Goal: Obtain resource: Download file/media

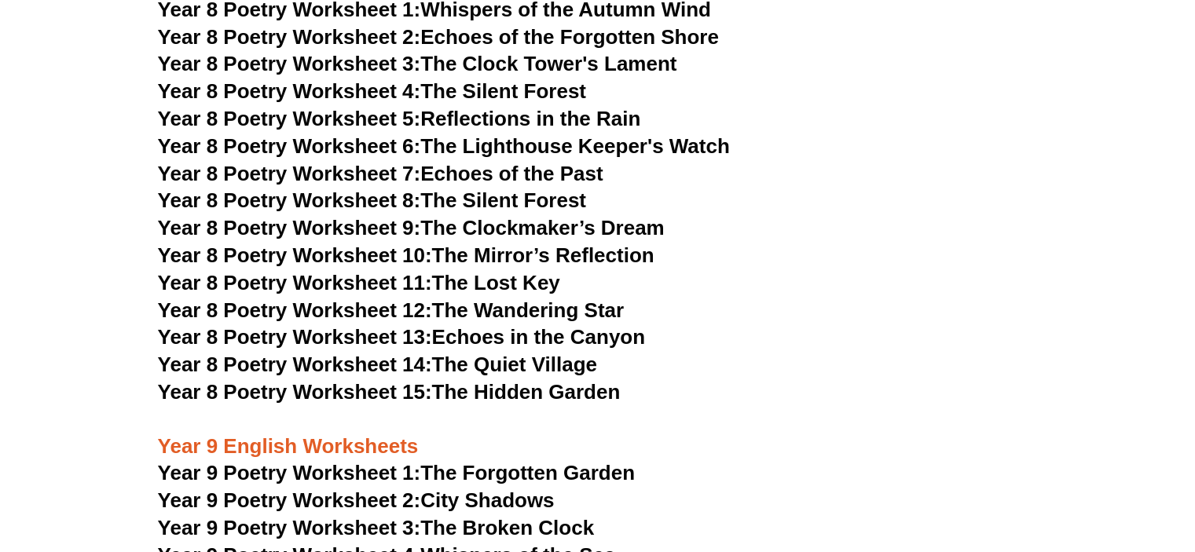
scroll to position [9690, 0]
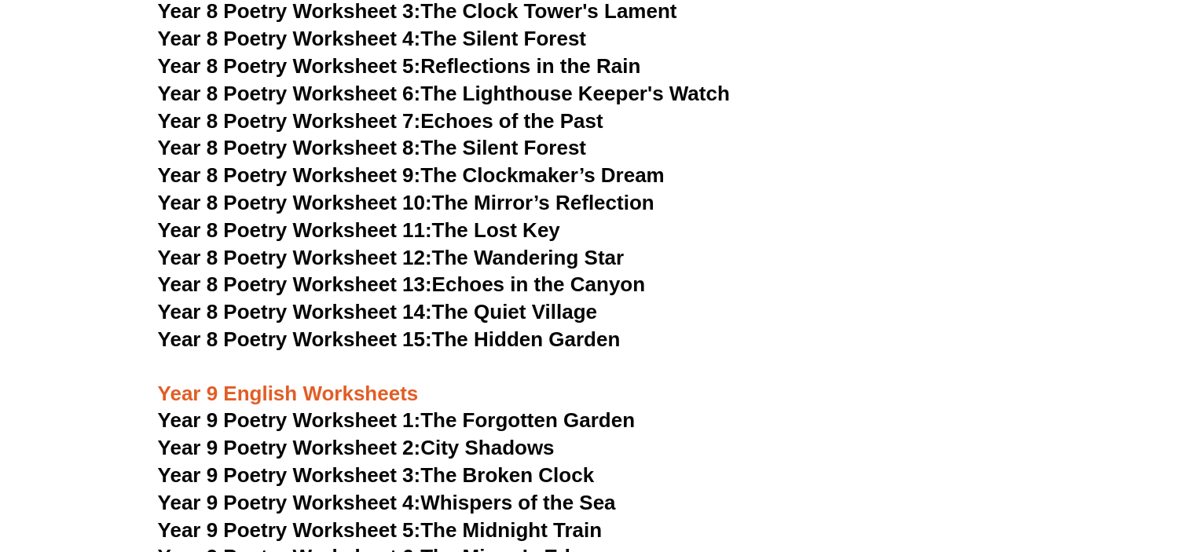
click at [462, 409] on link "Year 9 Poetry Worksheet 1: The Forgotten Garden" at bounding box center [396, 421] width 477 height 24
click at [358, 436] on span "Year 9 Poetry Worksheet 2:" at bounding box center [289, 448] width 263 height 24
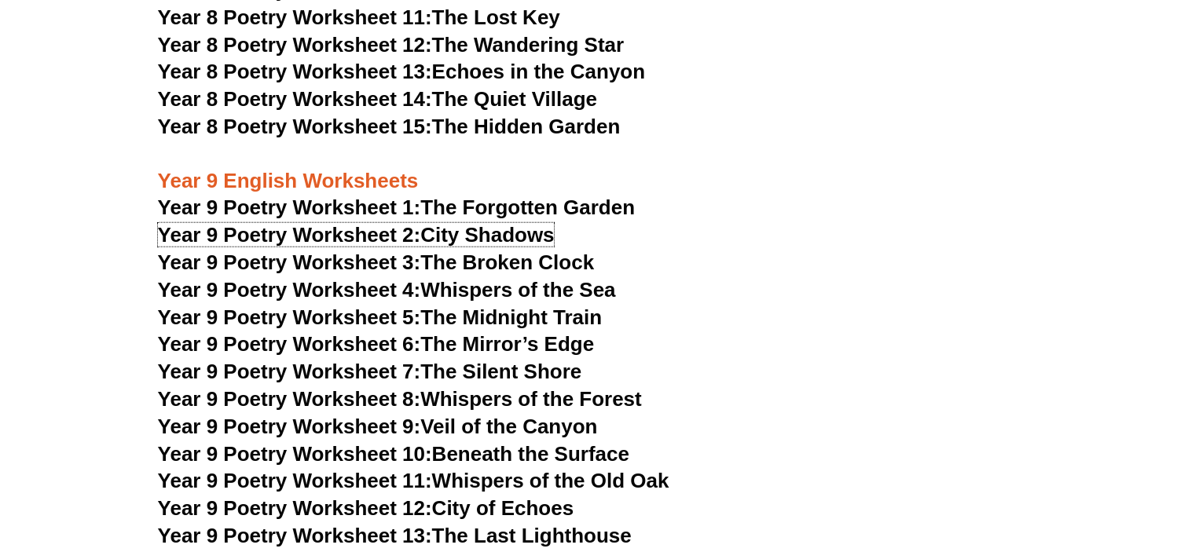
scroll to position [9900, 0]
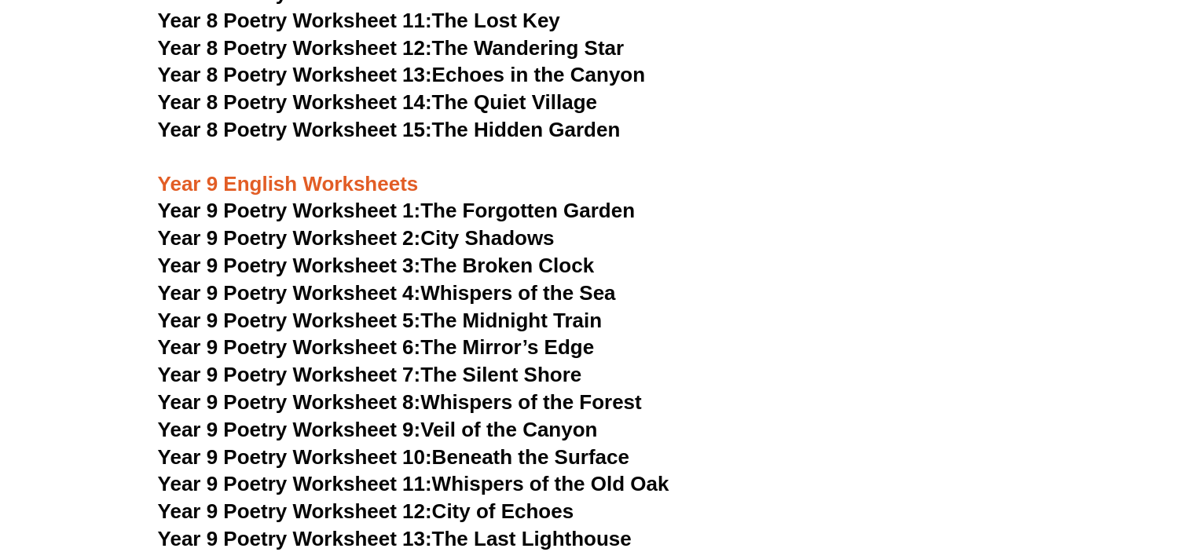
click at [476, 254] on link "Year 9 Poetry Worksheet 3: The Broken Clock" at bounding box center [376, 266] width 437 height 24
click at [493, 281] on link "Year 9 Poetry Worksheet 4: Whispers of the Sea" at bounding box center [387, 293] width 458 height 24
click at [509, 309] on link "Year 9 Poetry Worksheet 5: The Midnight Train" at bounding box center [380, 321] width 445 height 24
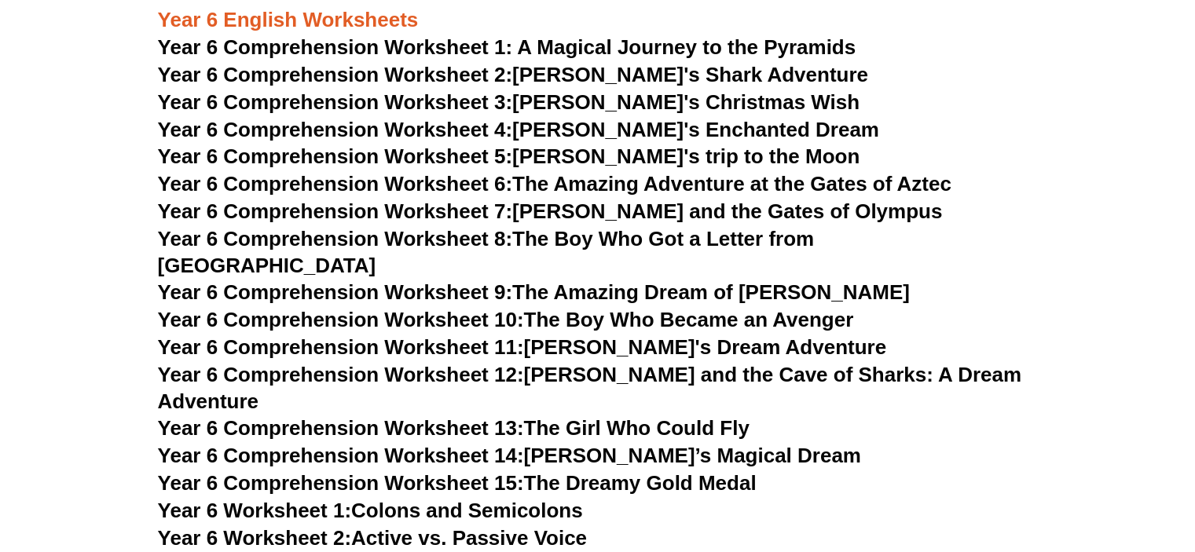
scroll to position [7883, 0]
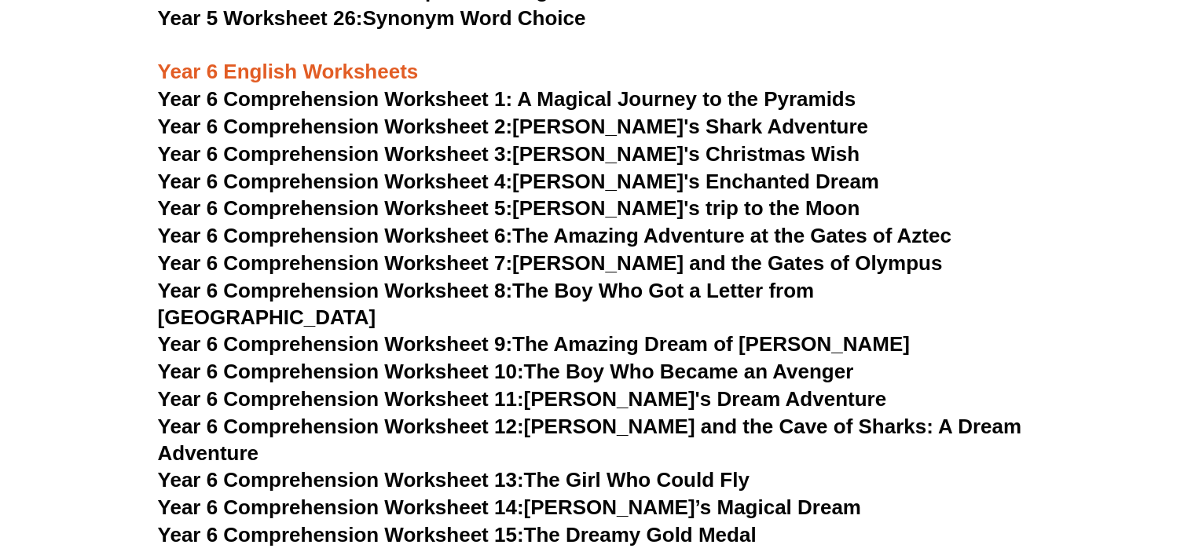
click at [592, 97] on span "Year 6 Comprehension Worksheet 1: A Magical Journey to the Pyramids" at bounding box center [507, 99] width 699 height 24
click at [473, 128] on span "Year 6 Comprehension Worksheet 2:" at bounding box center [335, 127] width 355 height 24
click at [593, 153] on link "Year 6 Comprehension Worksheet 3: [PERSON_NAME]'s Christmas Wish" at bounding box center [509, 154] width 702 height 24
click at [545, 182] on link "Year 6 Comprehension Worksheet 4: [PERSON_NAME]'s Enchanted Dream" at bounding box center [518, 182] width 721 height 24
click at [537, 215] on link "Year 6 Comprehension Worksheet 5: [PERSON_NAME]'s trip to the Moon" at bounding box center [509, 208] width 702 height 24
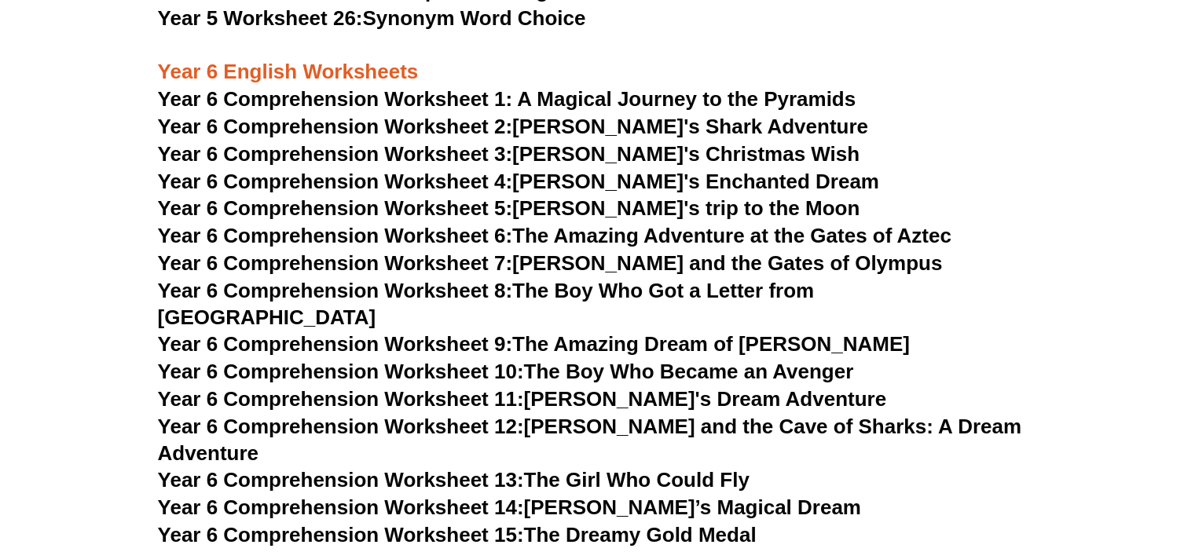
click at [578, 239] on link "Year 6 Comprehension Worksheet 6: The Amazing Adventure at the Gates of Aztec" at bounding box center [555, 236] width 794 height 24
click at [641, 261] on link "Year 6 Comprehension Worksheet 7: [PERSON_NAME] and the Gates of Olympus" at bounding box center [550, 263] width 785 height 24
click at [592, 288] on link "Year 6 Comprehension Worksheet 8: The Boy Who Got a Letter from [GEOGRAPHIC_DAT…" at bounding box center [486, 304] width 657 height 50
click at [541, 332] on link "Year 6 Comprehension Worksheet 9: The Amazing Dream of [PERSON_NAME]" at bounding box center [534, 344] width 752 height 24
click at [562, 360] on link "Year 6 Comprehension Worksheet 10: The Boy Who Became an Avenger" at bounding box center [506, 372] width 696 height 24
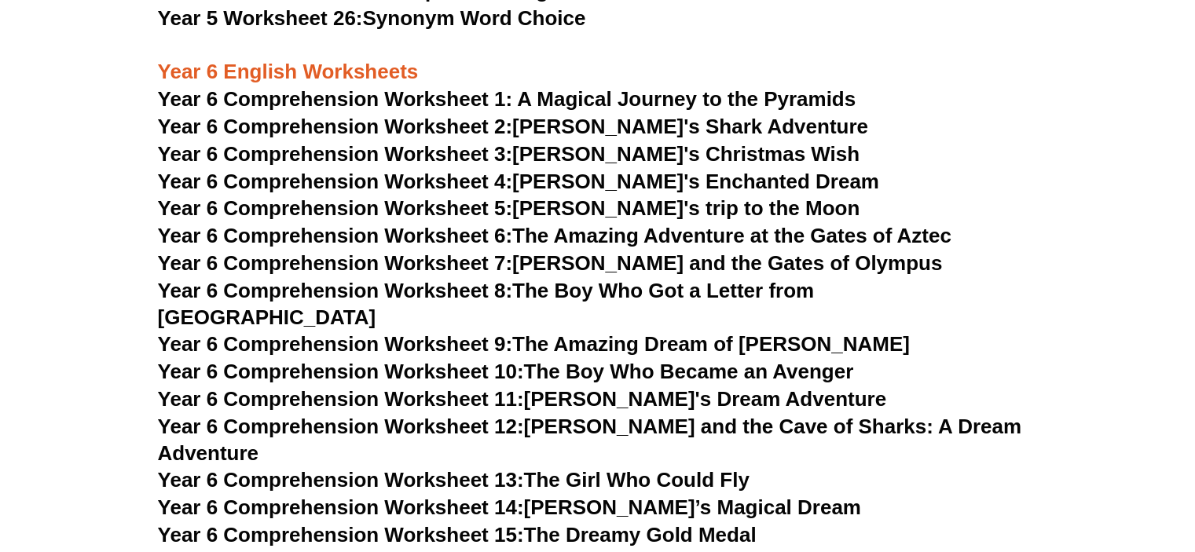
click at [589, 387] on link "Year 6 Comprehension Worksheet 11: [PERSON_NAME]'s Dream Adventure" at bounding box center [522, 399] width 728 height 24
click at [549, 415] on link "Year 6 Comprehension Worksheet 12: [PERSON_NAME] and the Cave of Sharks: A Drea…" at bounding box center [590, 440] width 864 height 50
click at [541, 468] on link "Year 6 Comprehension Worksheet 13: The Girl Who Could Fly" at bounding box center [454, 480] width 592 height 24
click at [530, 496] on link "Year 6 Comprehension Worksheet 14: [PERSON_NAME]’s Magical Dream" at bounding box center [509, 508] width 703 height 24
click at [629, 523] on link "Year 6 Comprehension Worksheet 15: The Dreamy Gold Medal" at bounding box center [457, 535] width 599 height 24
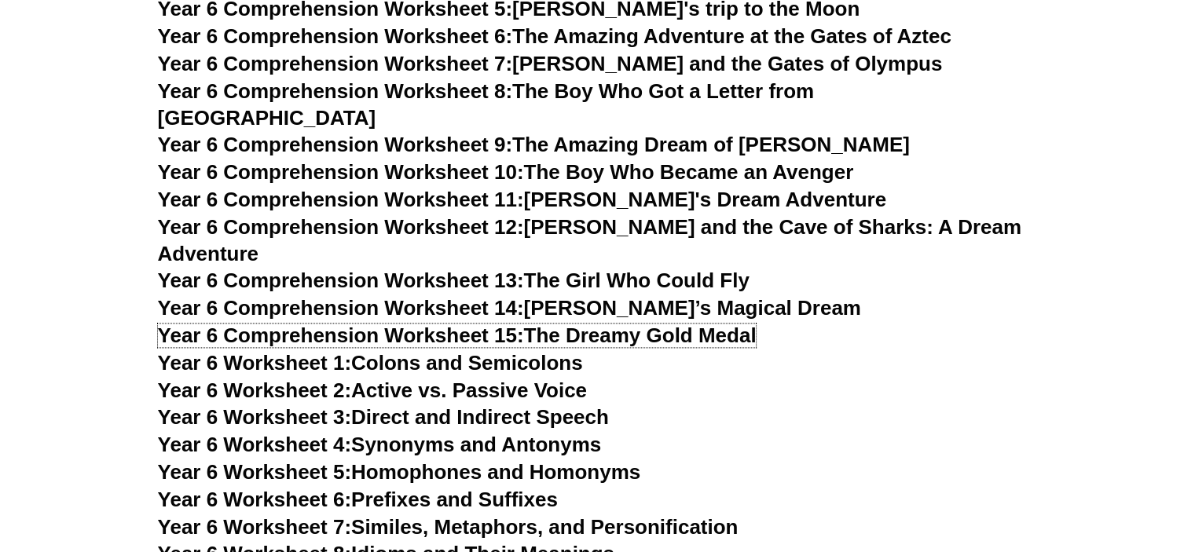
scroll to position [8093, 0]
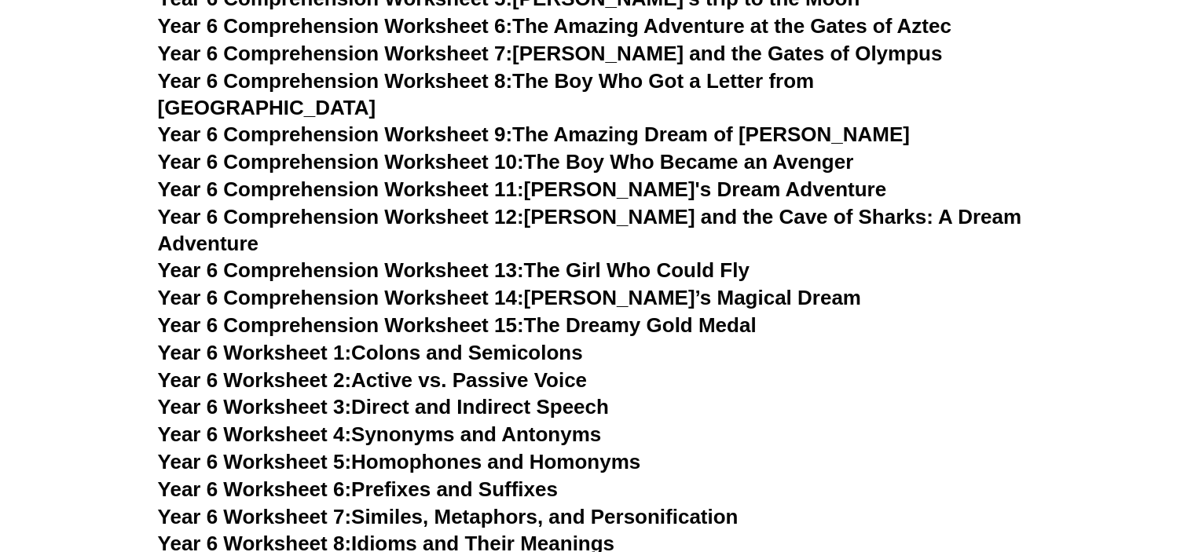
click at [445, 341] on link "Year 6 Worksheet 1: Colons and Semicolons" at bounding box center [370, 353] width 425 height 24
click at [424, 369] on link "Year 6 Worksheet 2: Active vs. Passive Voice" at bounding box center [372, 381] width 429 height 24
click at [389, 395] on link "Year 6 Worksheet 3: Direct and Indirect Speech" at bounding box center [383, 407] width 451 height 24
click at [391, 423] on link "Year 6 Worksheet 4: Synonyms and Antonyms" at bounding box center [380, 435] width 444 height 24
click at [374, 450] on link "Year 6 Worksheet 5: Homophones and Homonyms" at bounding box center [399, 462] width 483 height 24
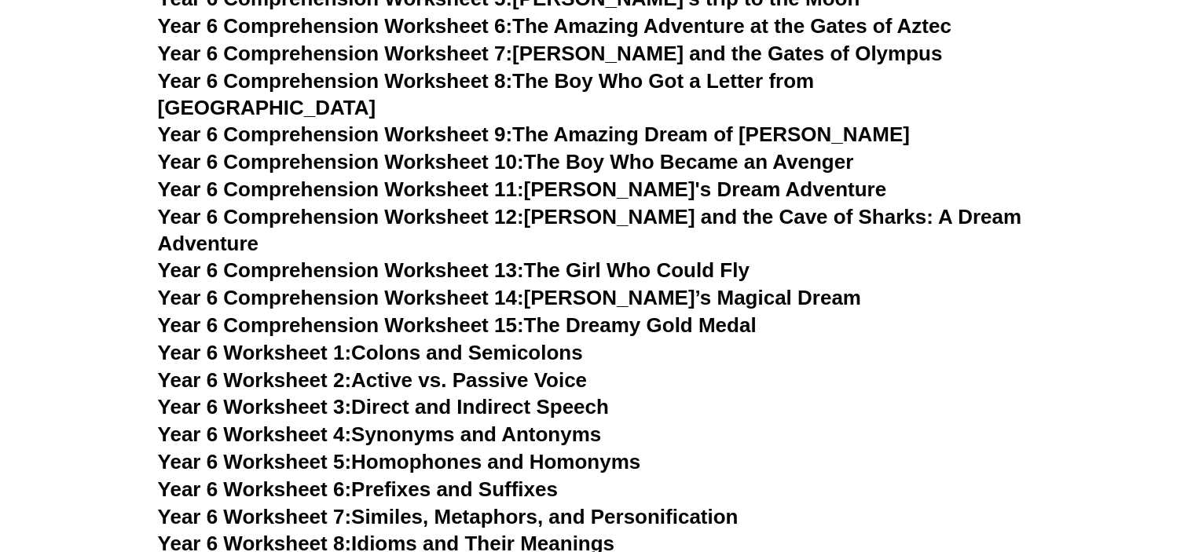
click at [378, 478] on link "Year 6 Worksheet 6: Prefixes and Suffixes" at bounding box center [358, 490] width 400 height 24
click at [448, 505] on link "Year 6 Worksheet 7: Similes, Metaphors, and Personification" at bounding box center [448, 517] width 581 height 24
click at [446, 532] on link "Year 6 Worksheet 8: Idioms and Their Meanings" at bounding box center [386, 544] width 457 height 24
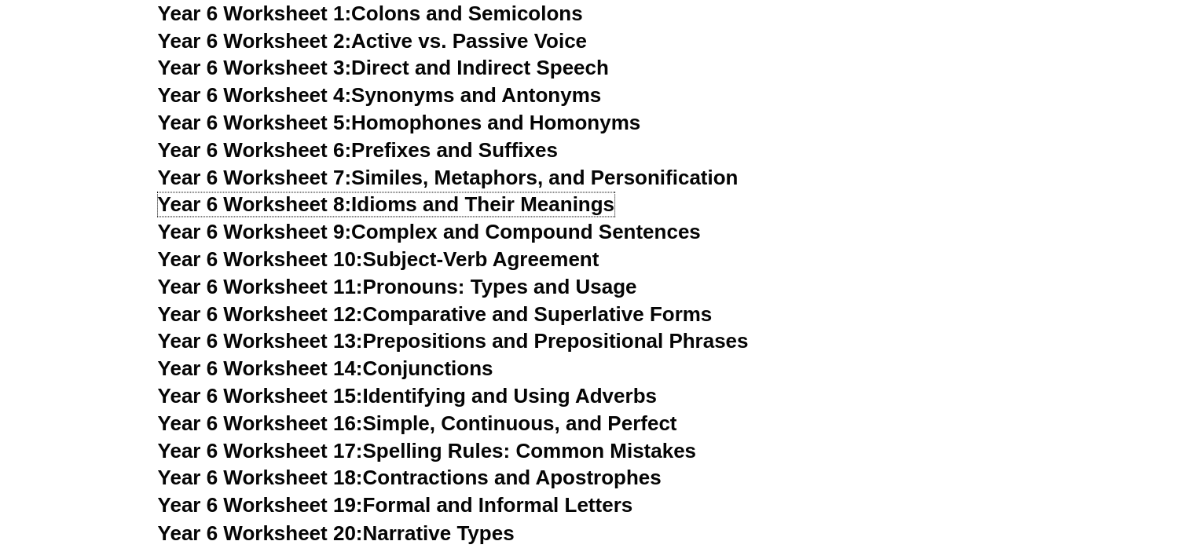
scroll to position [8433, 0]
click at [426, 219] on link "Year 6 Worksheet 9: Complex and Compound Sentences" at bounding box center [429, 231] width 543 height 24
click at [489, 247] on link "Year 6 Worksheet 10: Subject-Verb Agreement" at bounding box center [379, 259] width 442 height 24
click at [384, 274] on link "Year 6 Worksheet 11: Pronouns: Types and Usage" at bounding box center [397, 286] width 479 height 24
click at [380, 302] on link "Year 6 Worksheet 12: Comparative and Superlative Forms" at bounding box center [435, 314] width 555 height 24
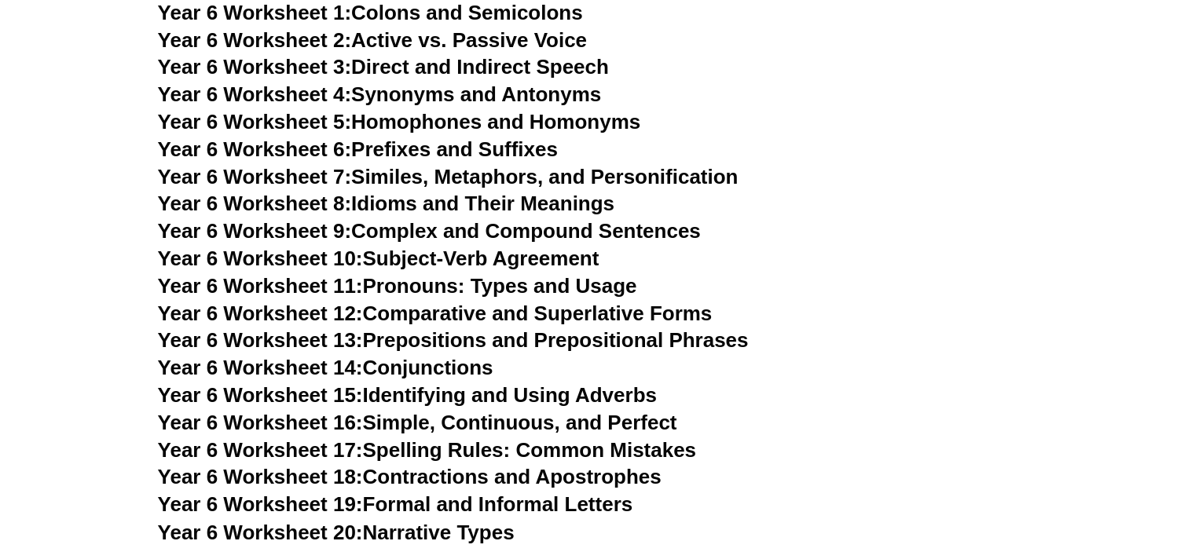
click at [427, 328] on link "Year 6 Worksheet 13: Prepositions and Prepositional Phrases" at bounding box center [453, 340] width 591 height 24
click at [363, 356] on span "Year 6 Worksheet 14:" at bounding box center [260, 368] width 205 height 24
click at [404, 383] on link "Year 6 Worksheet 15: Identifying and Using Adverbs" at bounding box center [407, 395] width 499 height 24
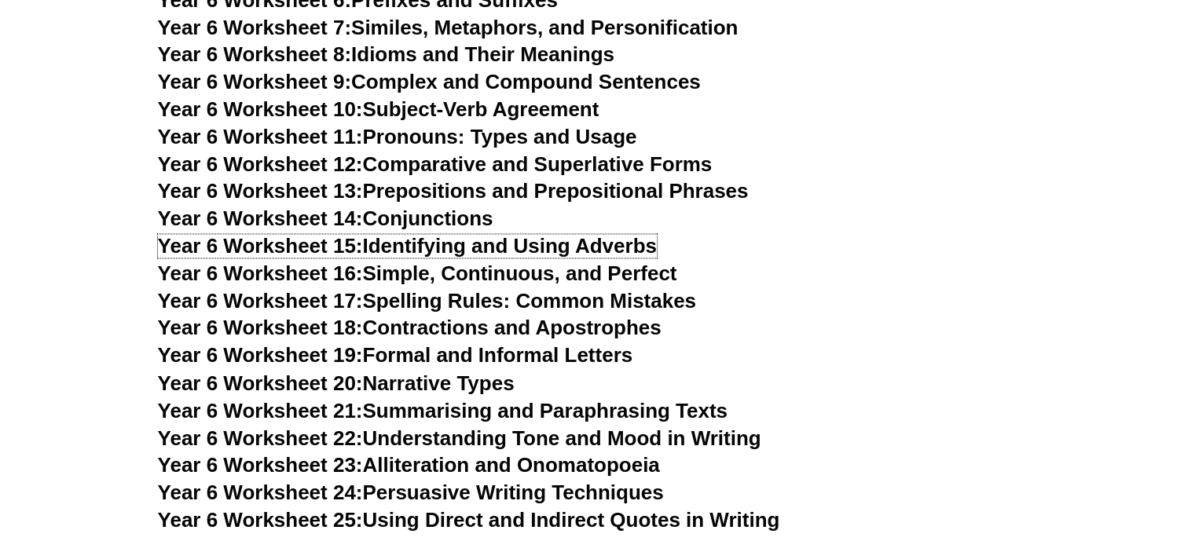
scroll to position [8590, 0]
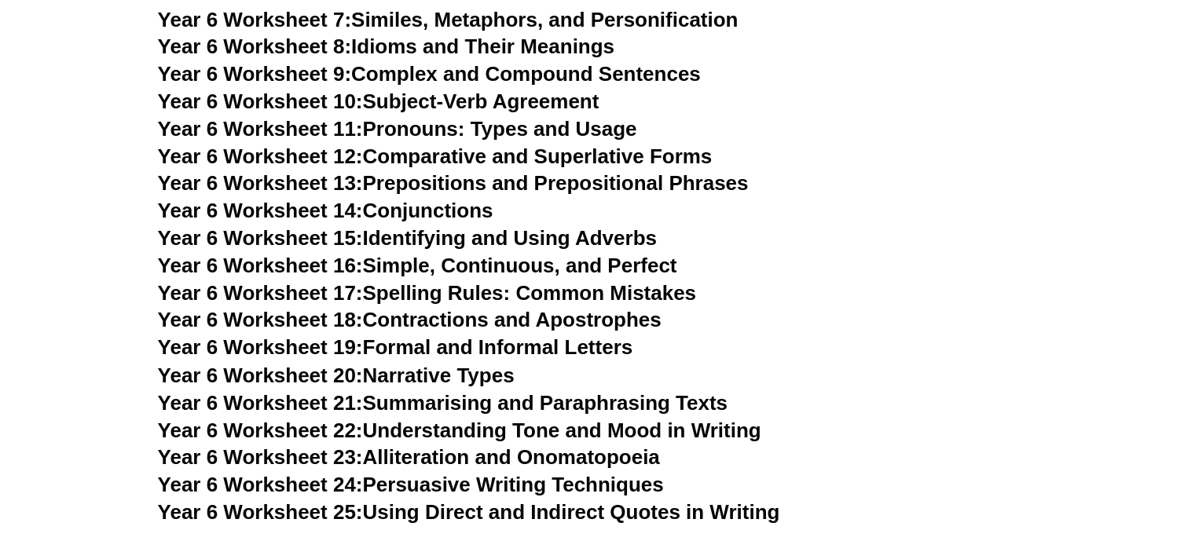
click at [398, 254] on link "Year 6 Worksheet 16: Simple, Continuous, and Perfect" at bounding box center [417, 266] width 519 height 24
click at [405, 281] on link "Year 6 Worksheet 17: Spelling Rules: Common Mistakes" at bounding box center [427, 293] width 538 height 24
click at [361, 308] on span "Year 6 Worksheet 18:" at bounding box center [260, 320] width 205 height 24
click at [393, 336] on link "Year 6 Worksheet 19: Formal and Informal Letters" at bounding box center [395, 348] width 475 height 24
click at [416, 363] on link "Year 6 Worksheet 20: Narrative Types" at bounding box center [336, 375] width 357 height 24
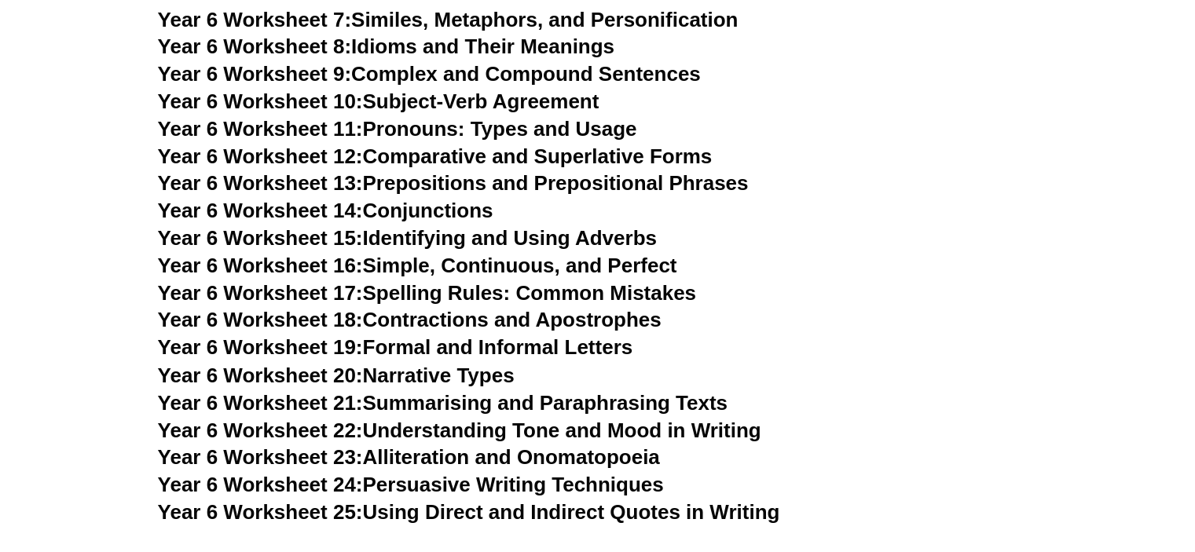
click at [437, 391] on link "Year 6 Worksheet 21: Summarising and Paraphrasing Texts" at bounding box center [443, 403] width 570 height 24
click at [450, 418] on link "Year 6 Worksheet 22: Understanding Tone and Mood in Writing" at bounding box center [459, 430] width 603 height 24
click at [591, 445] on link "Year 6 Worksheet 23: Alliteration and Onomatopoeia" at bounding box center [409, 457] width 502 height 24
click at [610, 472] on link "Year 6 Worksheet 24: Persuasive Writing Techniques" at bounding box center [411, 484] width 506 height 24
click at [421, 500] on link "Year 6 Worksheet 25: Using Direct and Indirect Quotes in Writing" at bounding box center [469, 512] width 622 height 24
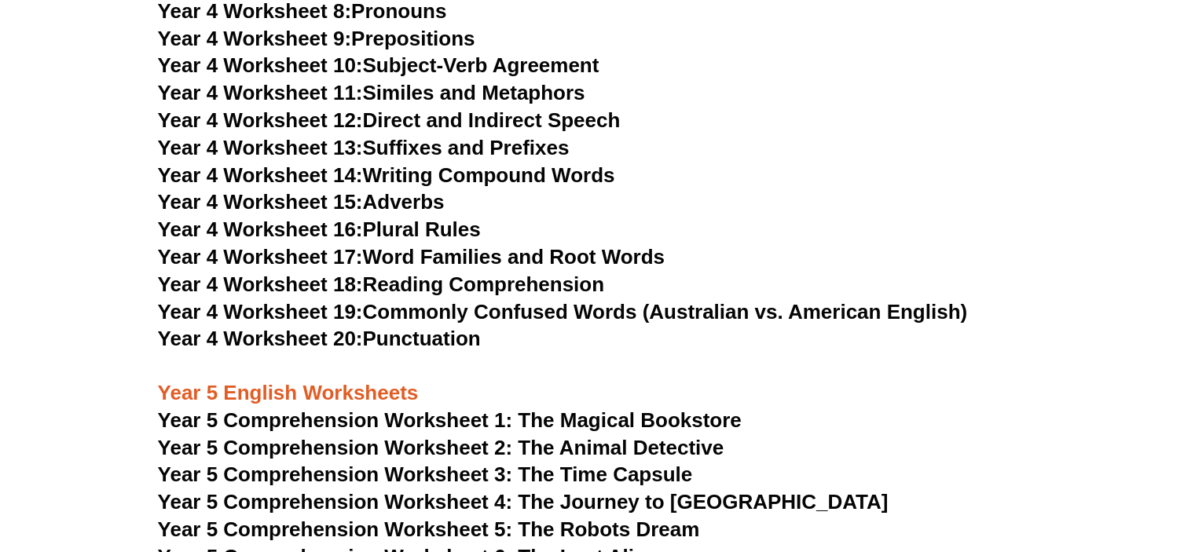
scroll to position [6390, 0]
